Goal: Task Accomplishment & Management: Use online tool/utility

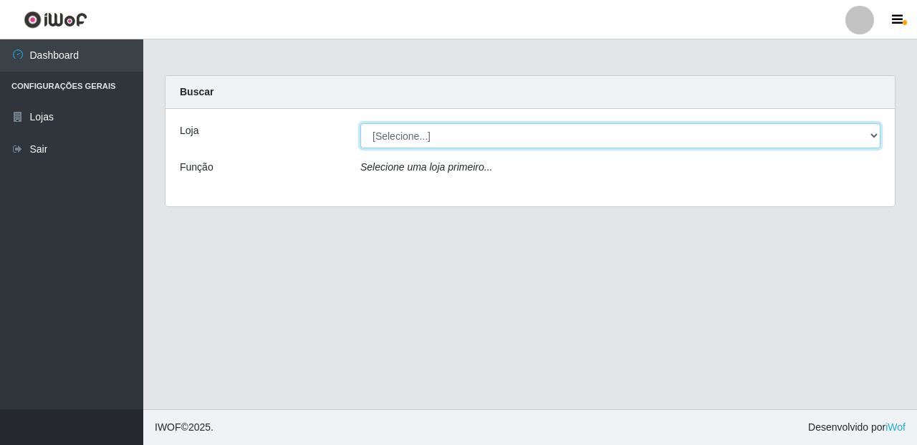
click at [527, 135] on select "[Selecione...] Casatudo BR" at bounding box center [620, 135] width 520 height 25
select select "197"
click at [360, 123] on select "[Selecione...] Casatudo BR" at bounding box center [620, 135] width 520 height 25
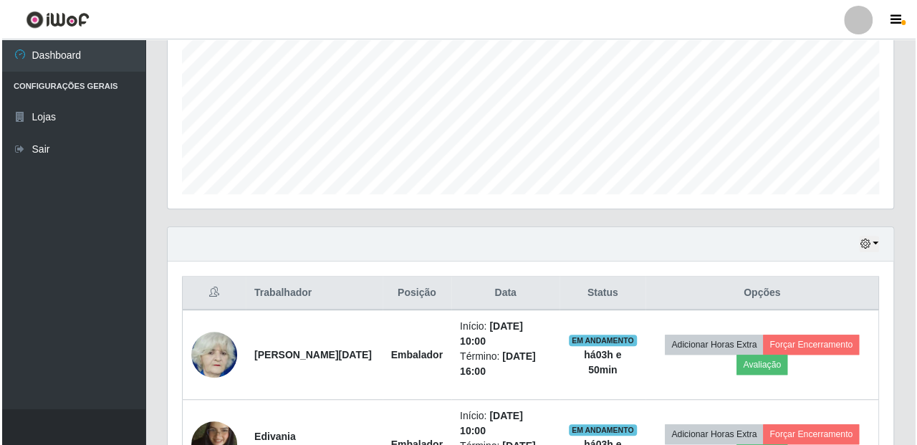
scroll to position [477, 0]
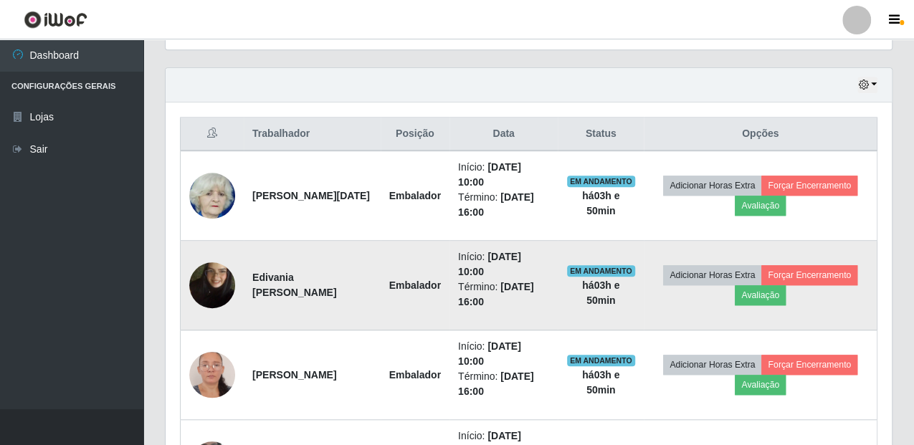
click at [216, 284] on img at bounding box center [212, 285] width 46 height 82
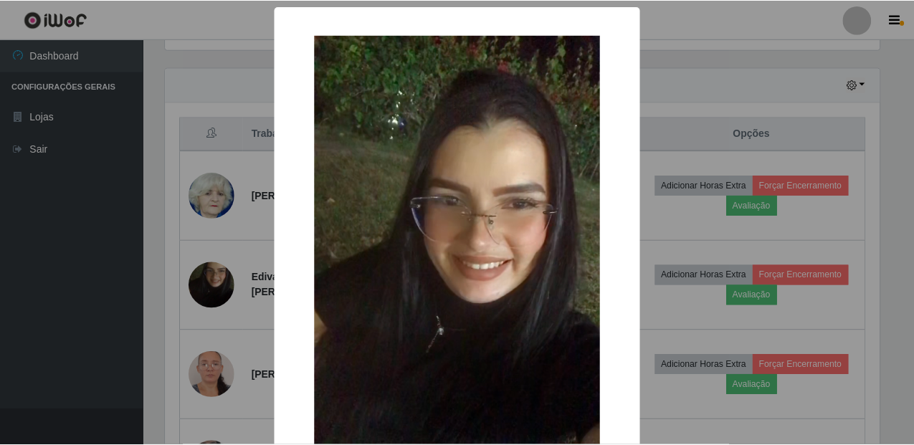
scroll to position [297, 717]
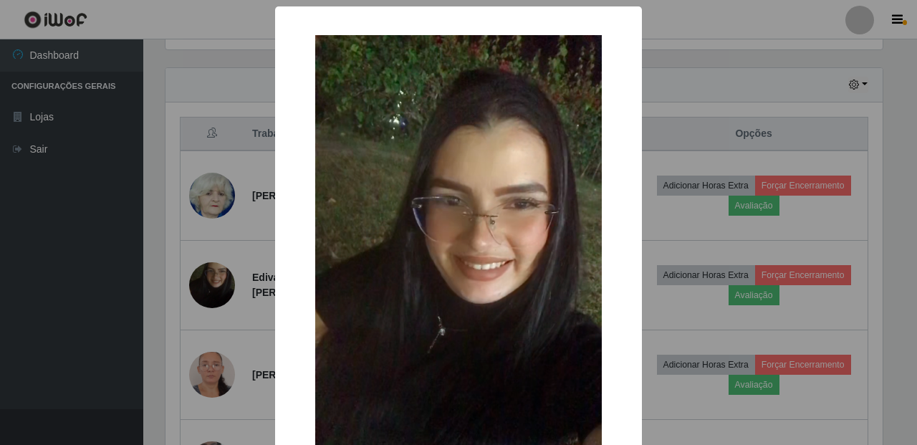
click at [725, 158] on div "× OK Cancel" at bounding box center [458, 222] width 917 height 445
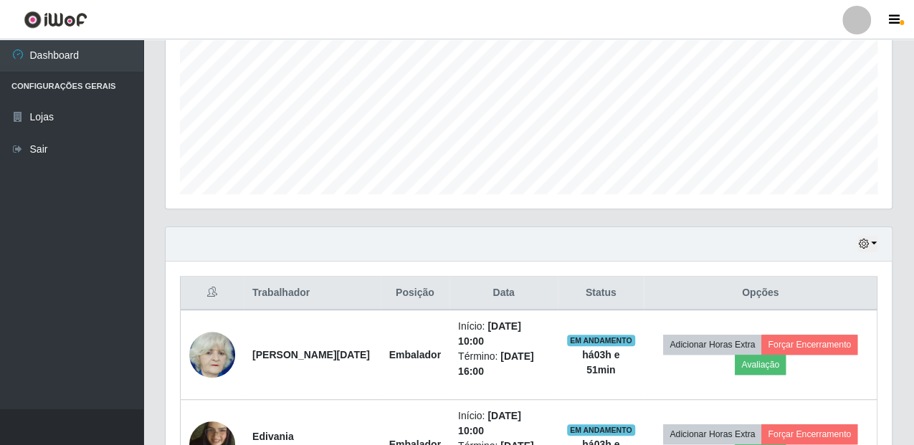
scroll to position [477, 0]
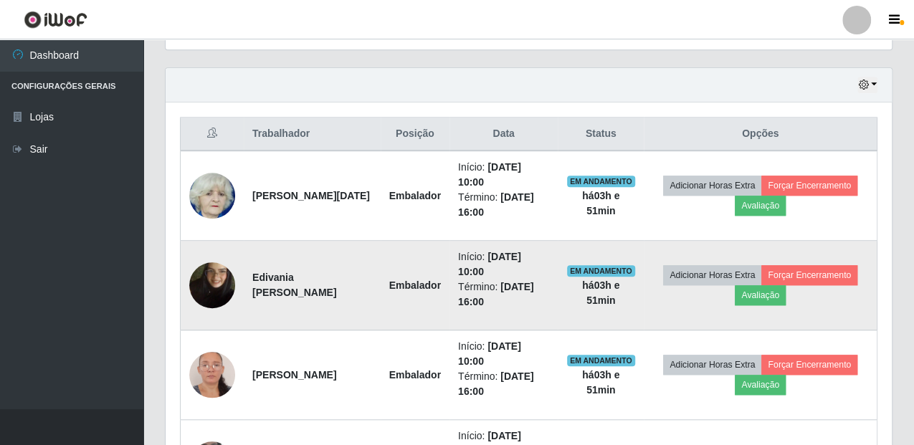
click at [217, 274] on img at bounding box center [212, 285] width 46 height 82
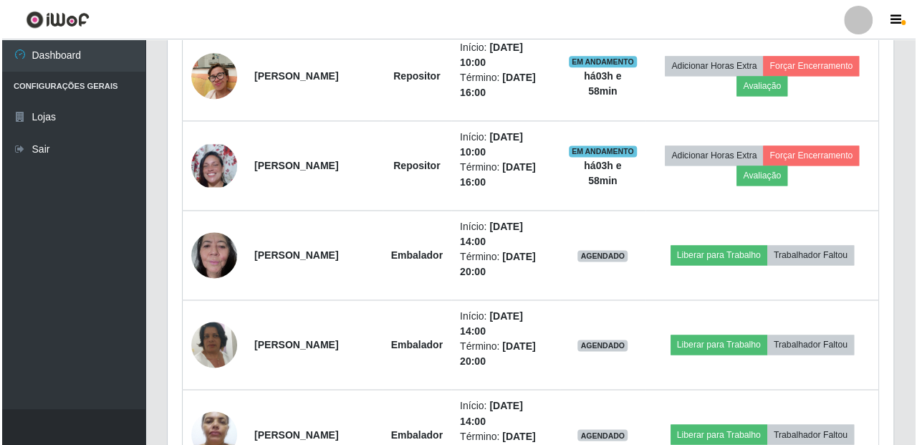
scroll to position [1035, 0]
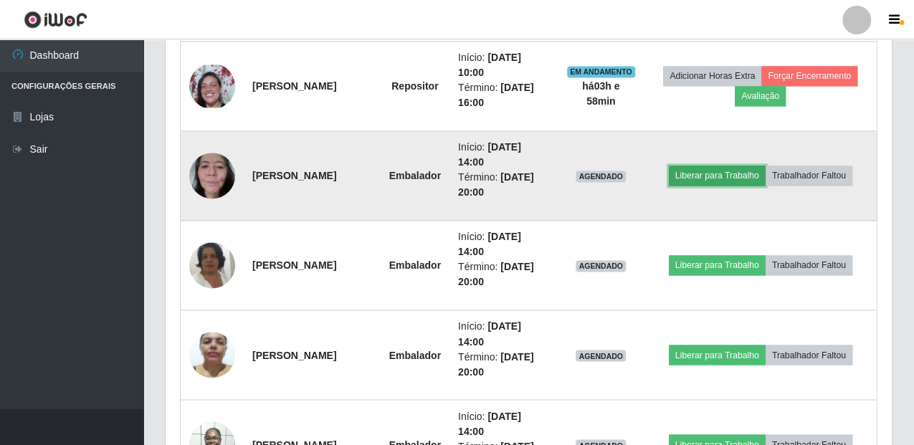
click at [722, 173] on button "Liberar para Trabalho" at bounding box center [717, 176] width 97 height 20
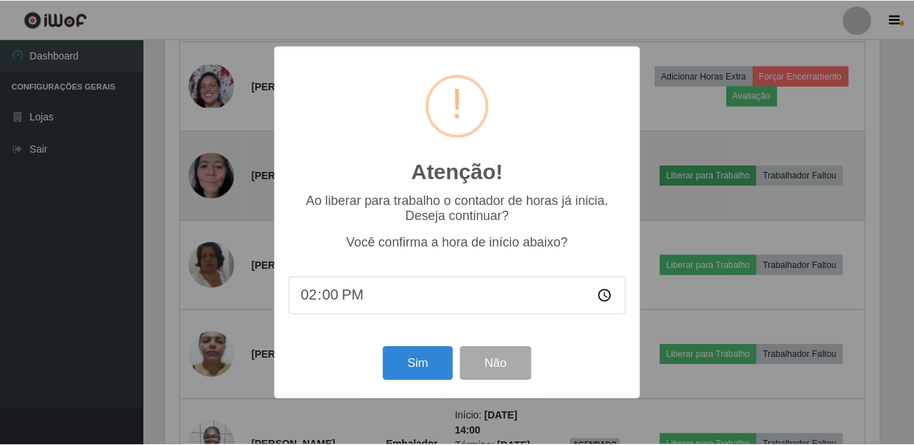
scroll to position [297, 717]
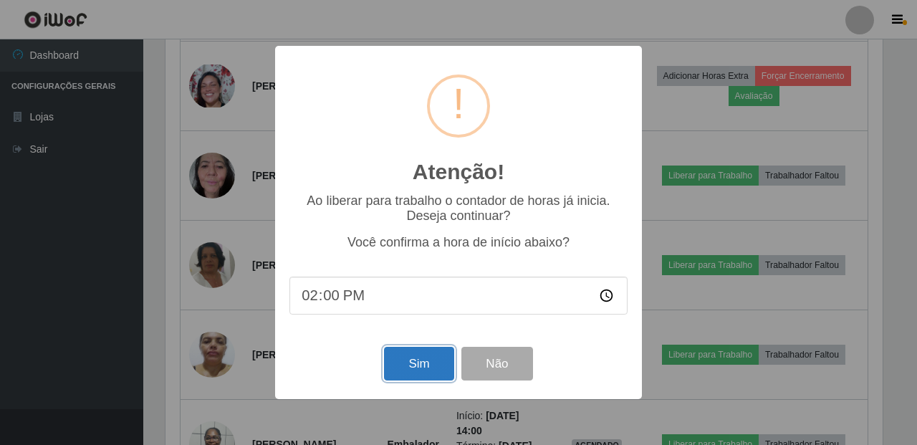
click at [440, 359] on button "Sim" at bounding box center [419, 364] width 70 height 34
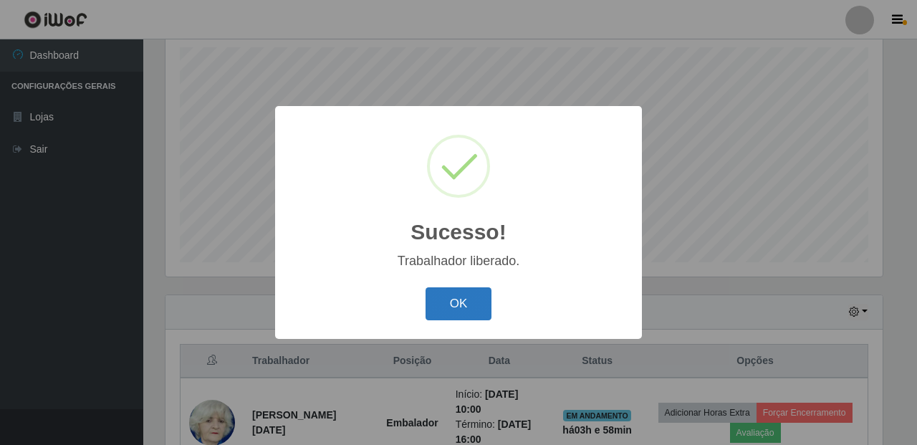
click at [465, 290] on button "OK" at bounding box center [459, 304] width 67 height 34
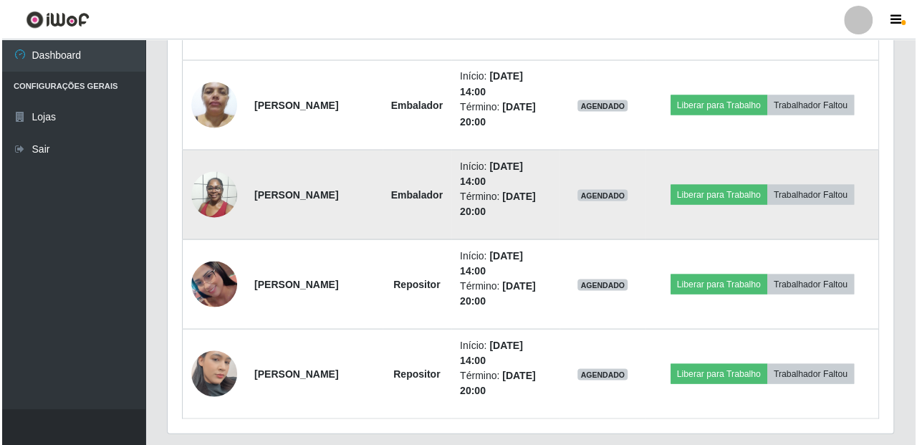
scroll to position [1324, 0]
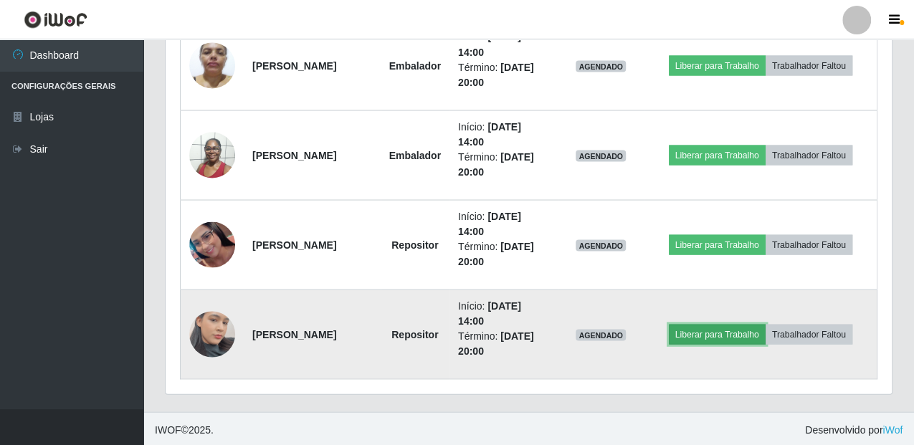
click at [746, 332] on button "Liberar para Trabalho" at bounding box center [717, 334] width 97 height 20
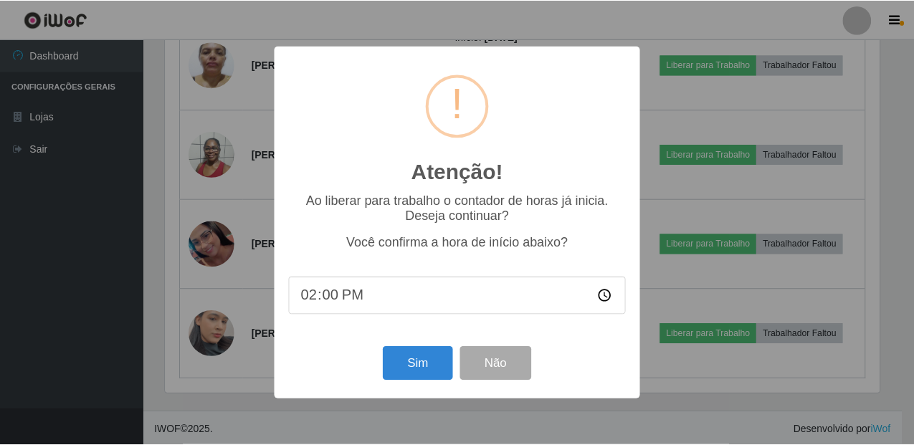
scroll to position [297, 717]
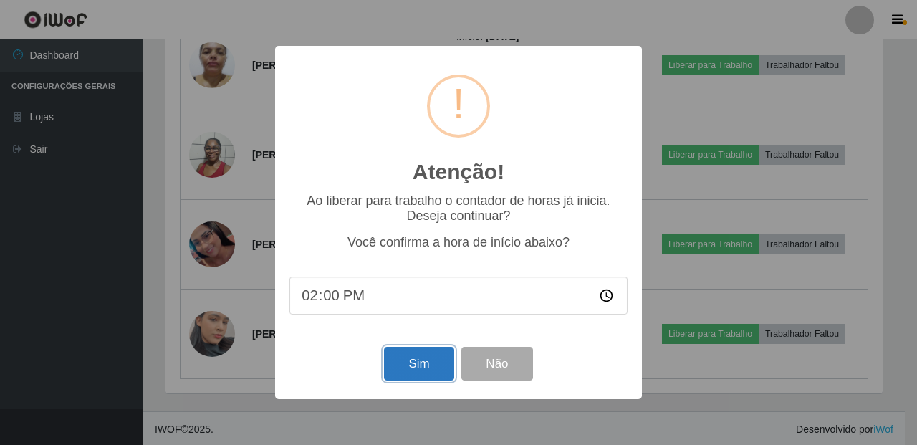
click at [411, 373] on button "Sim" at bounding box center [419, 364] width 70 height 34
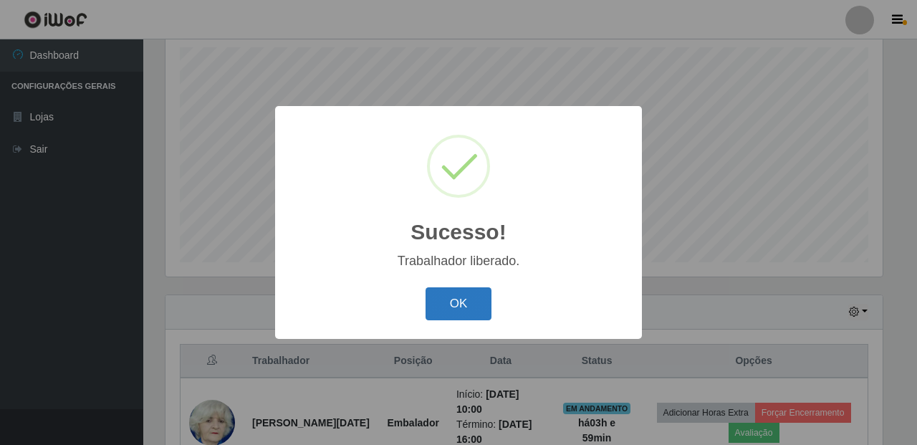
click at [453, 297] on button "OK" at bounding box center [459, 304] width 67 height 34
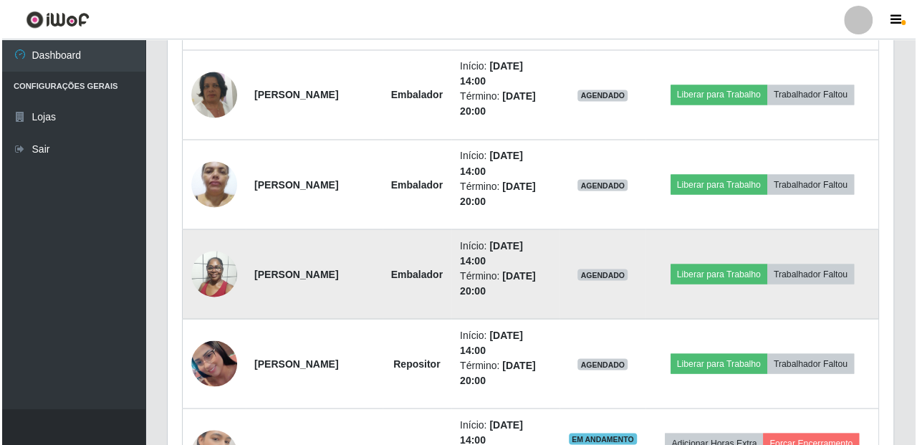
scroll to position [1324, 0]
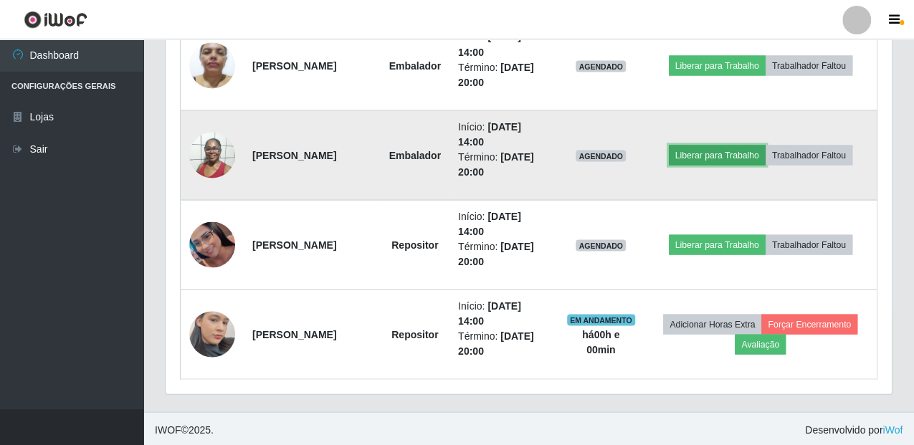
click at [738, 159] on button "Liberar para Trabalho" at bounding box center [717, 155] width 97 height 20
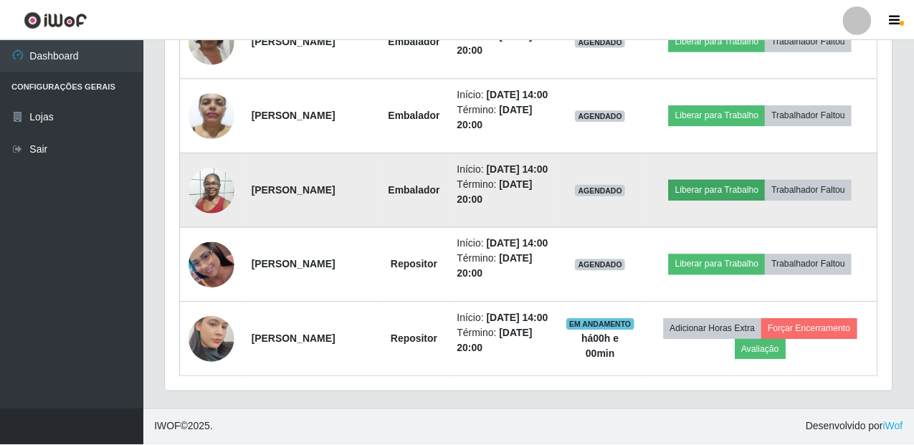
scroll to position [297, 717]
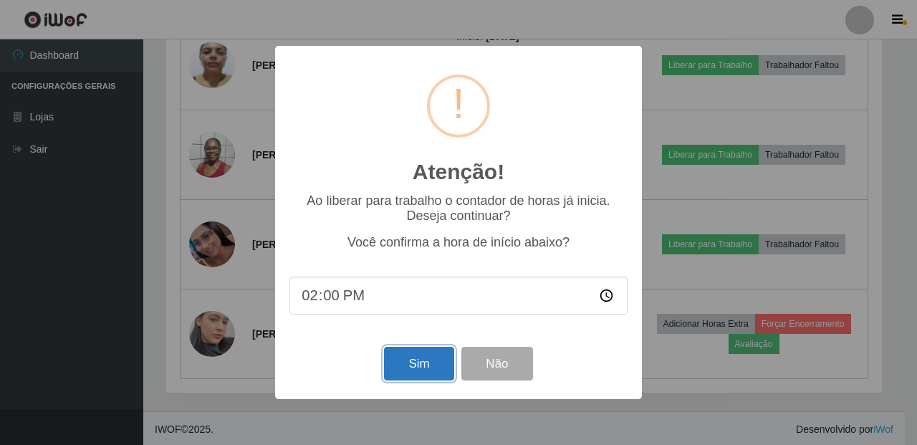
click at [417, 373] on button "Sim" at bounding box center [419, 364] width 70 height 34
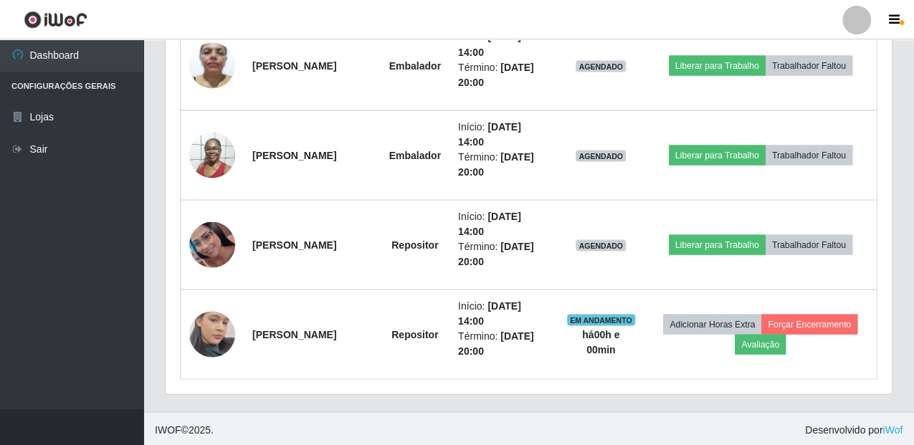
scroll to position [0, 0]
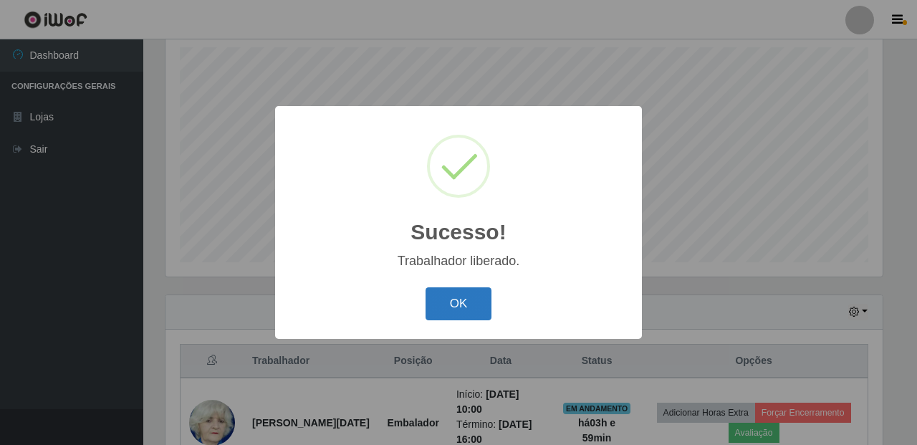
click at [459, 302] on button "OK" at bounding box center [459, 304] width 67 height 34
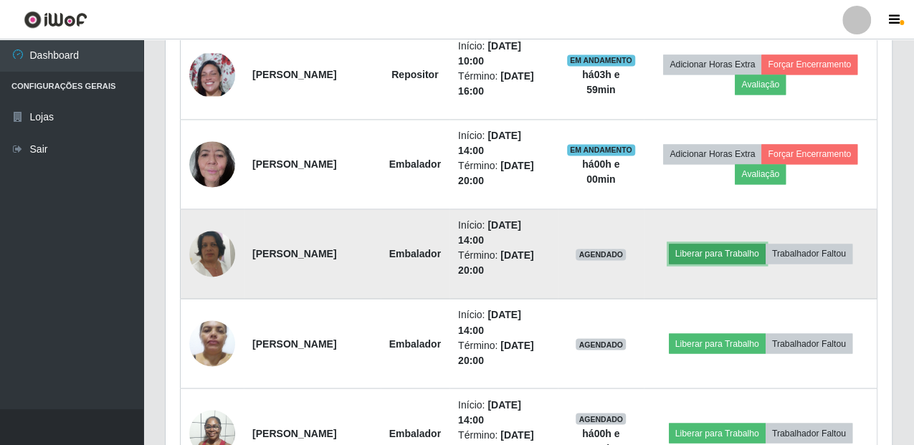
click at [737, 257] on button "Liberar para Trabalho" at bounding box center [717, 254] width 97 height 20
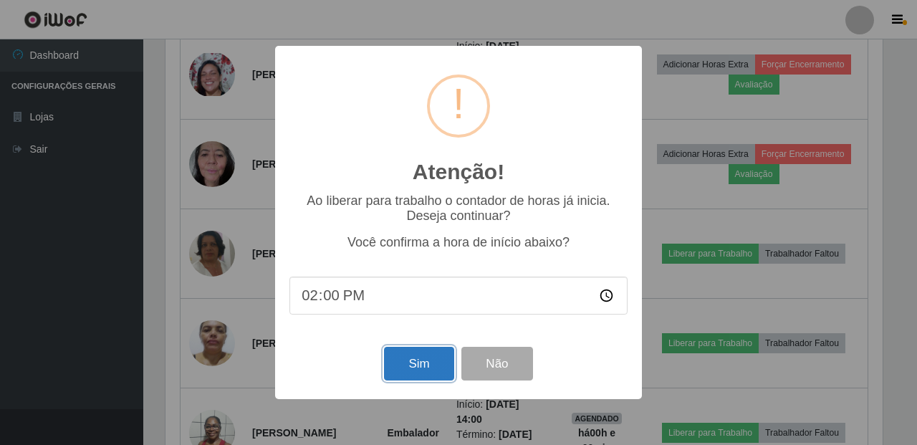
click at [417, 366] on button "Sim" at bounding box center [419, 364] width 70 height 34
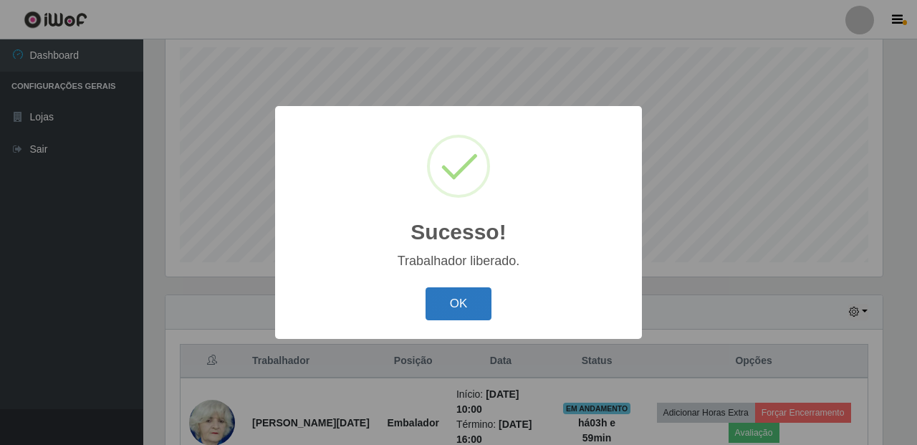
click at [454, 312] on button "OK" at bounding box center [459, 304] width 67 height 34
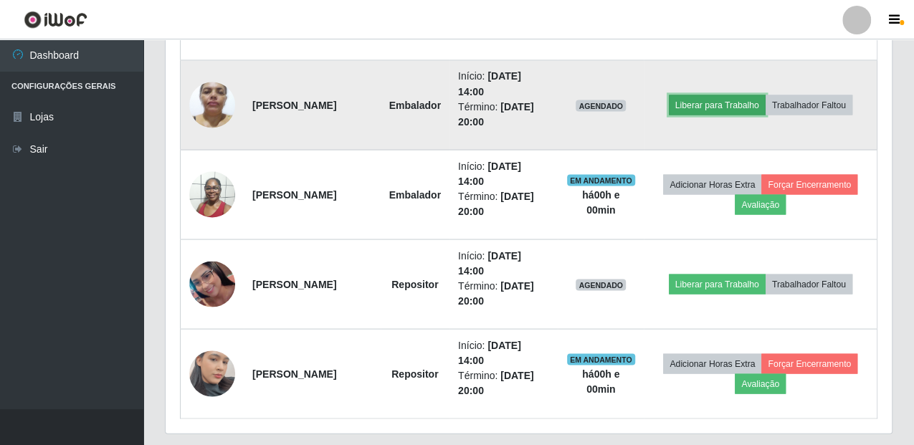
click at [728, 102] on button "Liberar para Trabalho" at bounding box center [717, 105] width 97 height 20
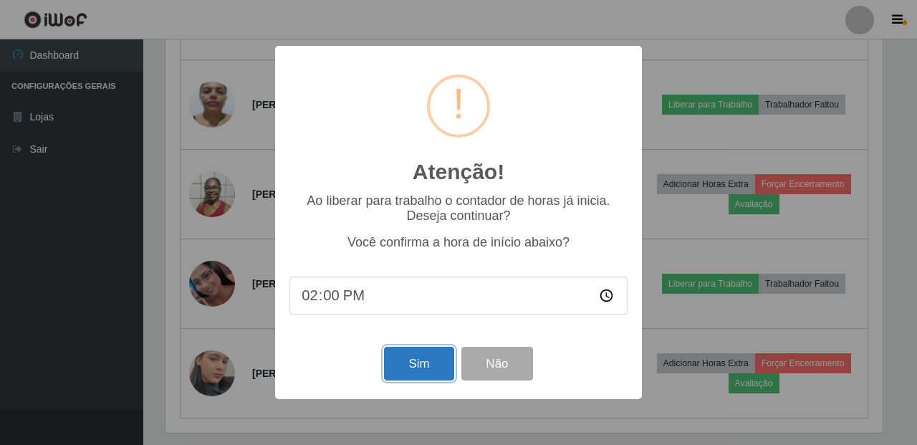
click at [420, 371] on button "Sim" at bounding box center [419, 364] width 70 height 34
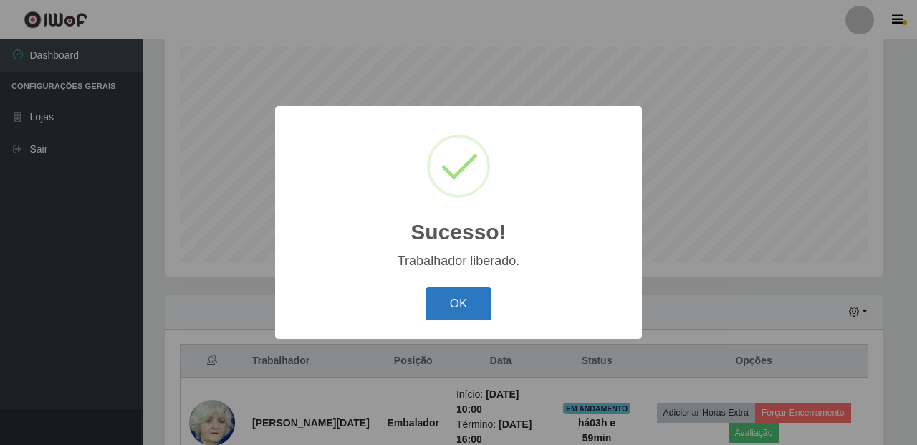
click at [455, 304] on button "OK" at bounding box center [459, 304] width 67 height 34
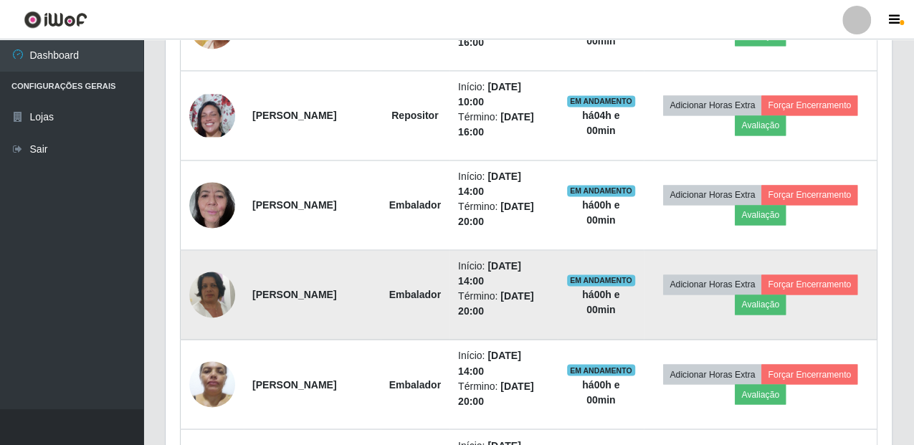
scroll to position [1244, 0]
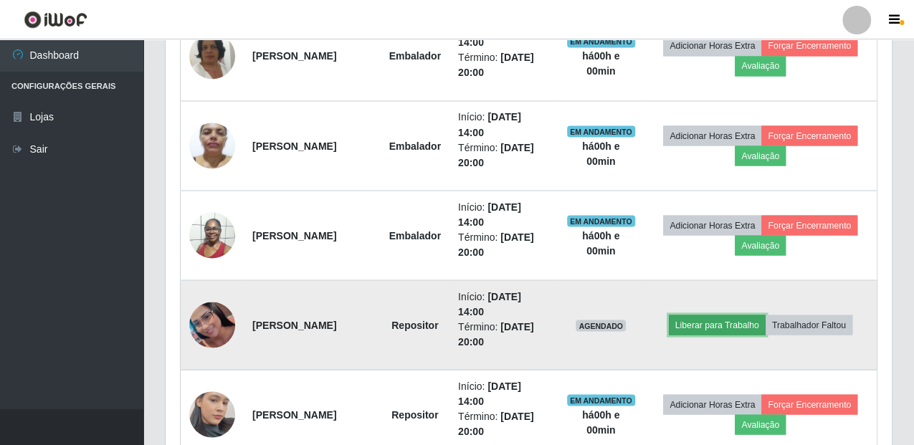
click at [755, 327] on button "Liberar para Trabalho" at bounding box center [717, 325] width 97 height 20
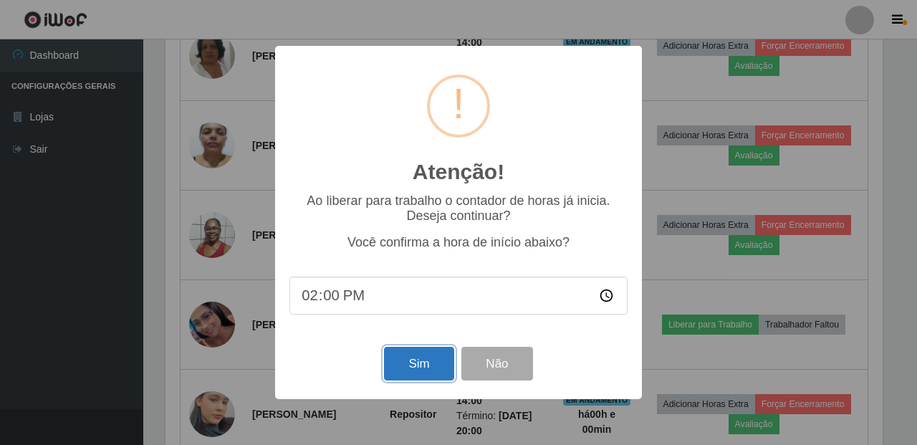
click at [439, 358] on button "Sim" at bounding box center [419, 364] width 70 height 34
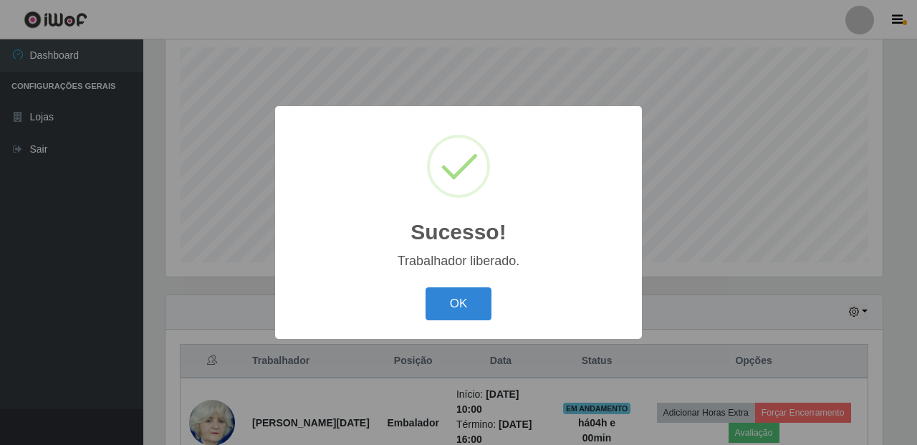
click at [456, 286] on div "OK Cancel" at bounding box center [459, 303] width 338 height 41
click at [464, 297] on button "OK" at bounding box center [459, 304] width 67 height 34
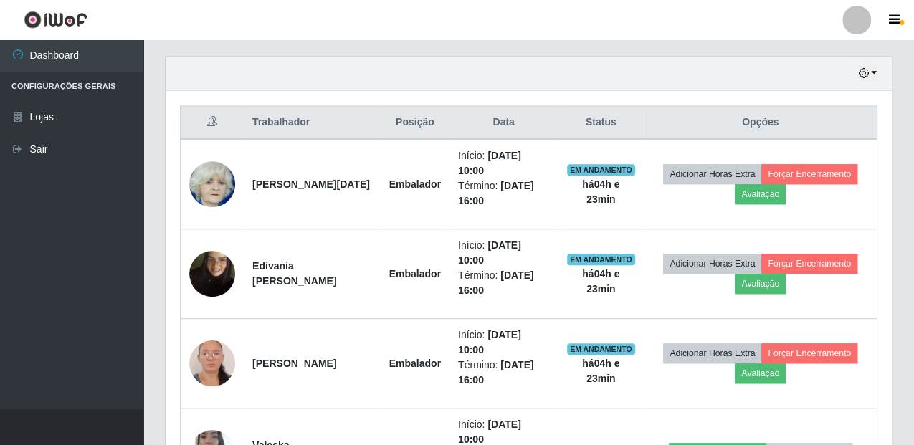
scroll to position [409, 0]
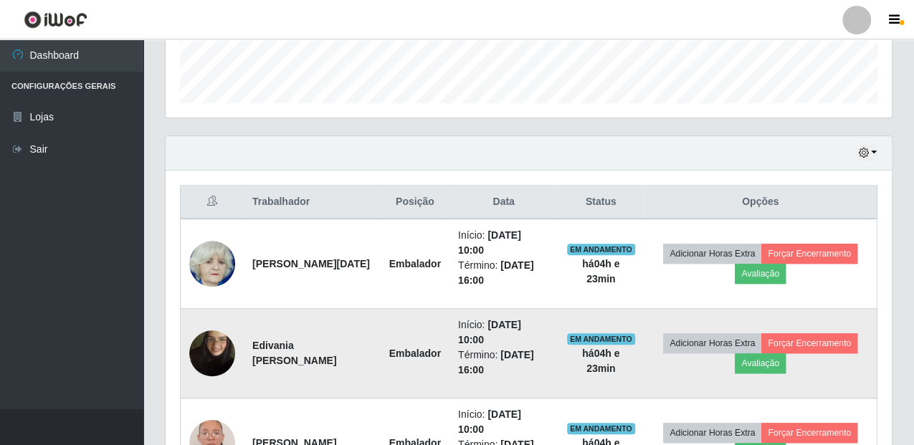
click at [216, 340] on img at bounding box center [212, 353] width 46 height 82
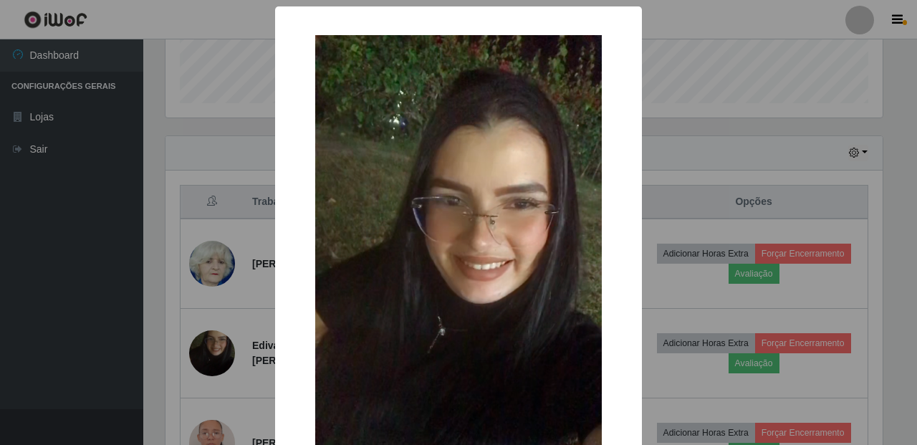
click at [671, 171] on div "× OK Cancel" at bounding box center [458, 222] width 917 height 445
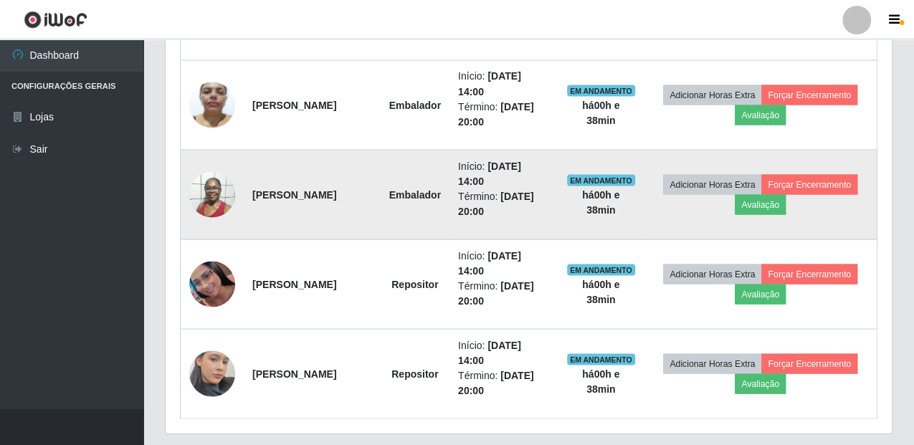
scroll to position [1324, 0]
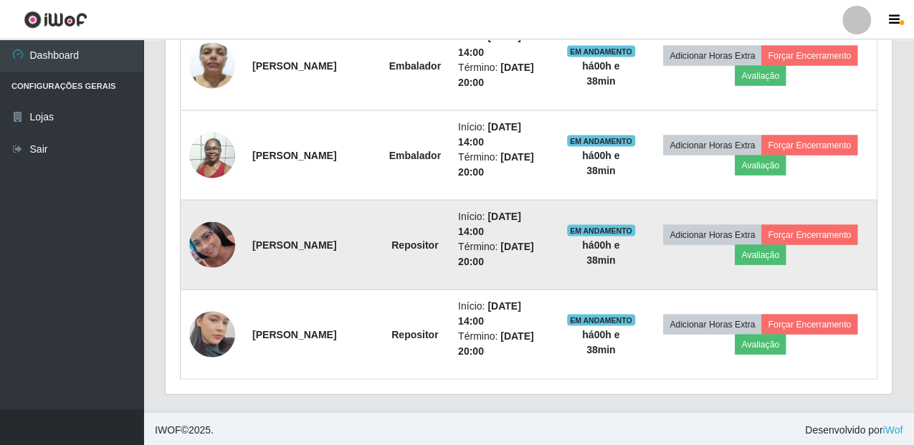
click at [214, 241] on img at bounding box center [212, 244] width 46 height 46
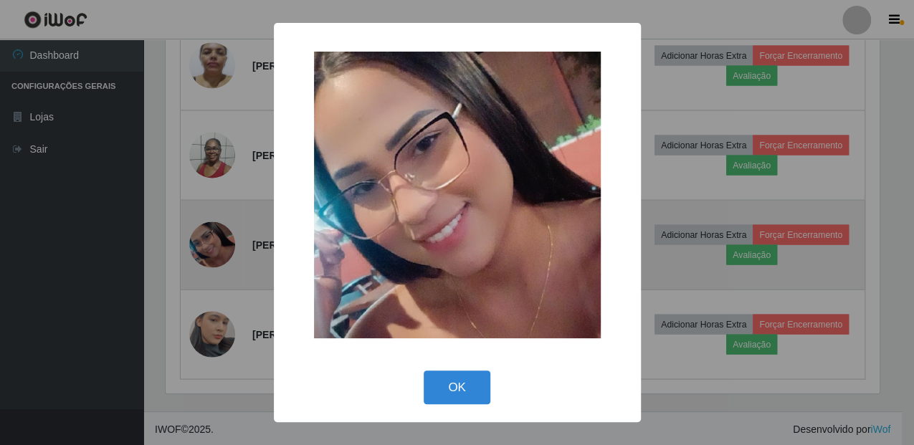
scroll to position [297, 717]
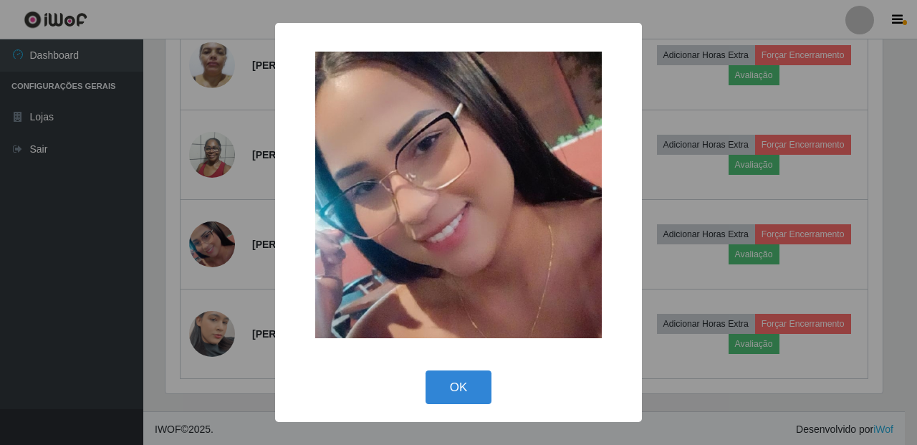
click at [214, 242] on div "× OK Cancel" at bounding box center [458, 222] width 917 height 445
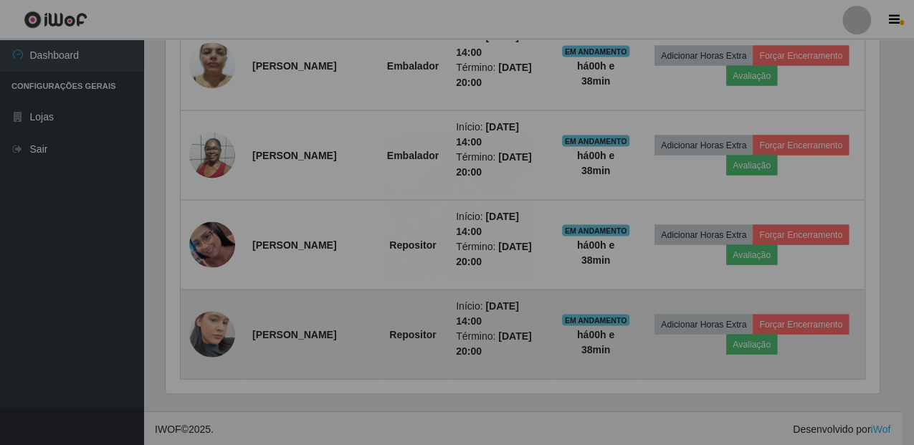
scroll to position [297, 725]
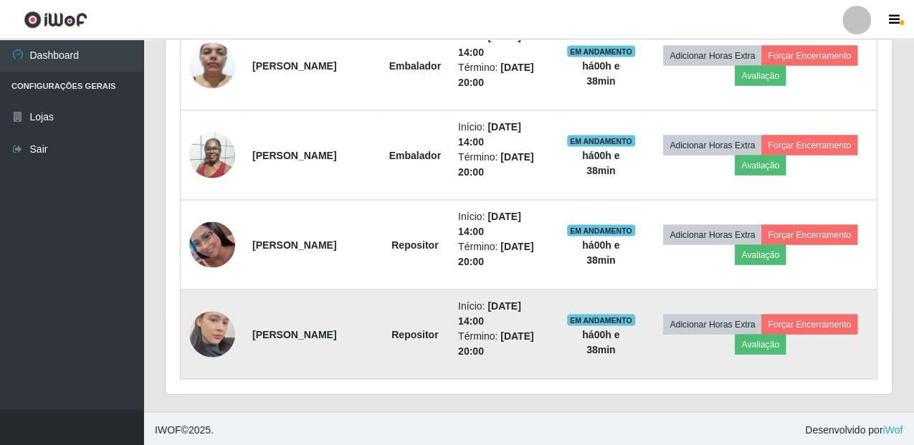
click at [212, 332] on img at bounding box center [212, 334] width 46 height 82
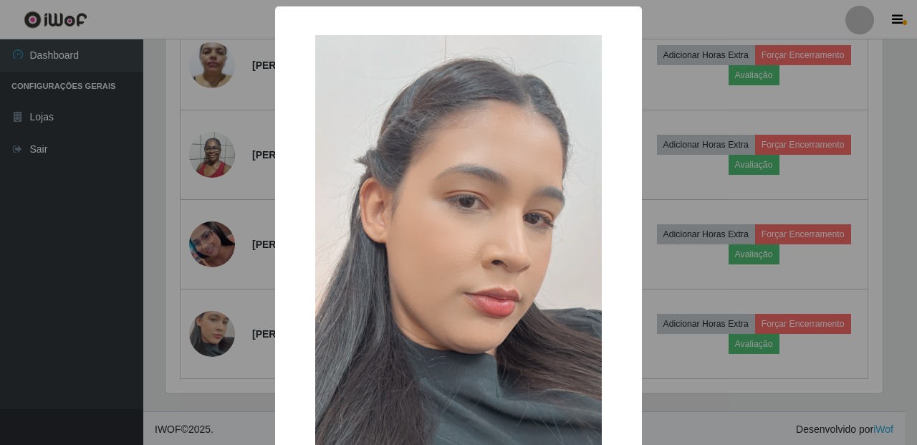
click at [214, 331] on div "× OK Cancel" at bounding box center [458, 222] width 917 height 445
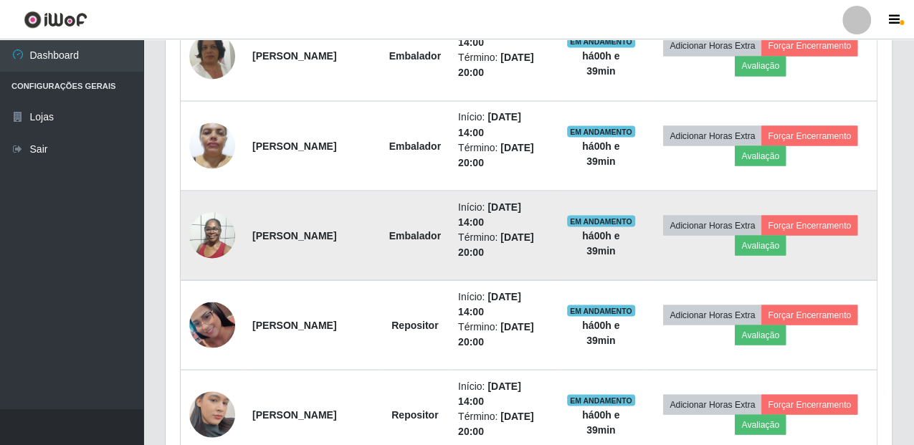
scroll to position [1164, 0]
